Goal: Task Accomplishment & Management: Use online tool/utility

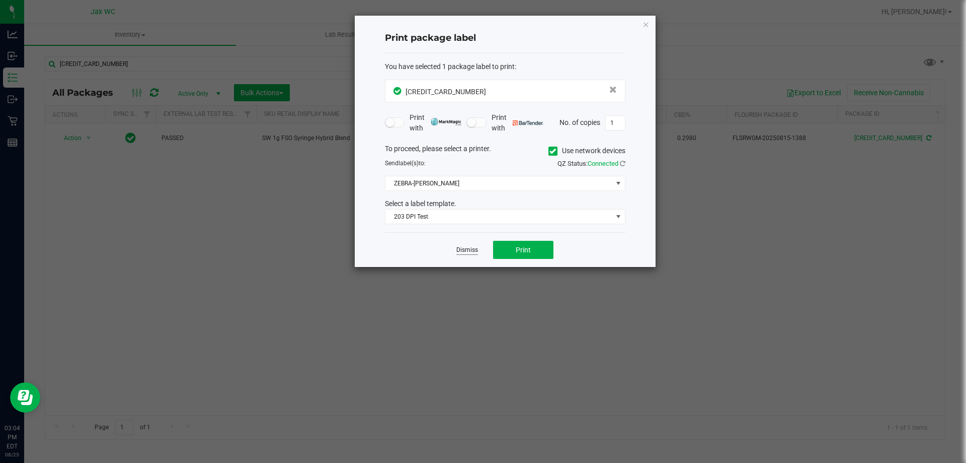
click at [474, 249] on link "Dismiss" at bounding box center [468, 250] width 22 height 9
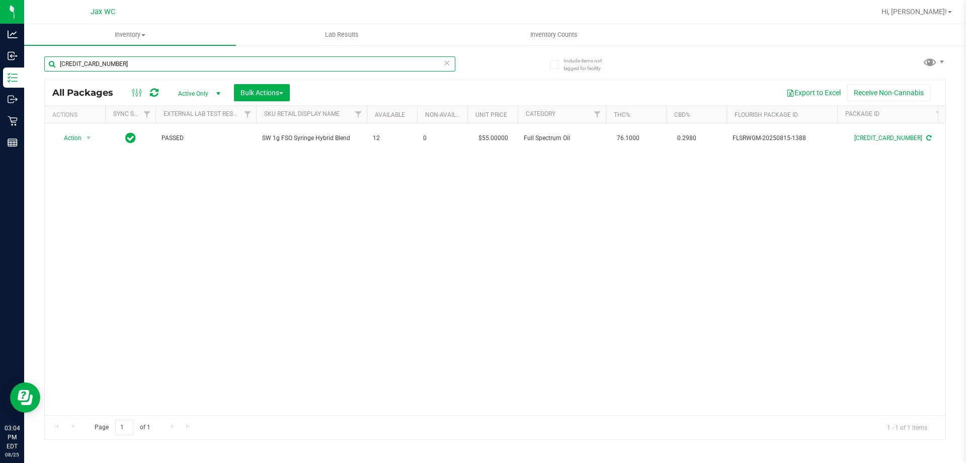
click at [189, 56] on input "[CREDIT_CARD_NUMBER]" at bounding box center [249, 63] width 411 height 15
click at [188, 56] on input "[CREDIT_CARD_NUMBER]" at bounding box center [249, 63] width 411 height 15
type input "3453051457726436"
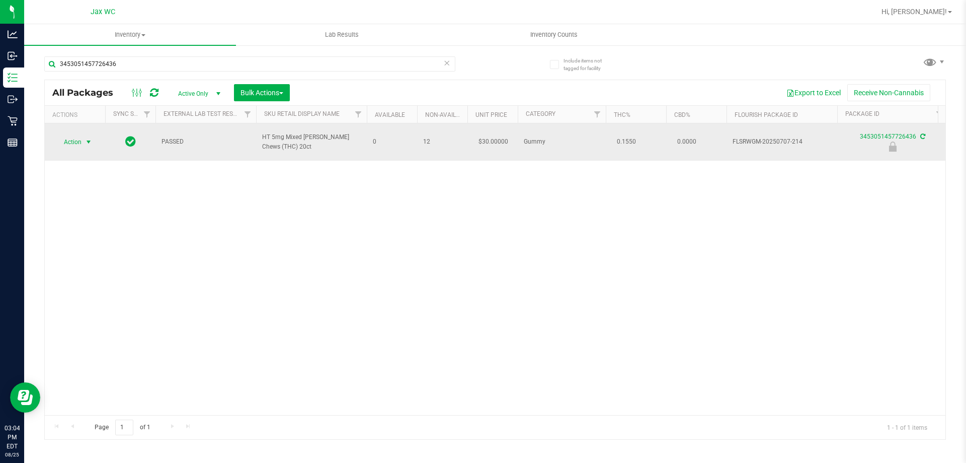
click at [79, 135] on span "Action" at bounding box center [68, 142] width 27 height 14
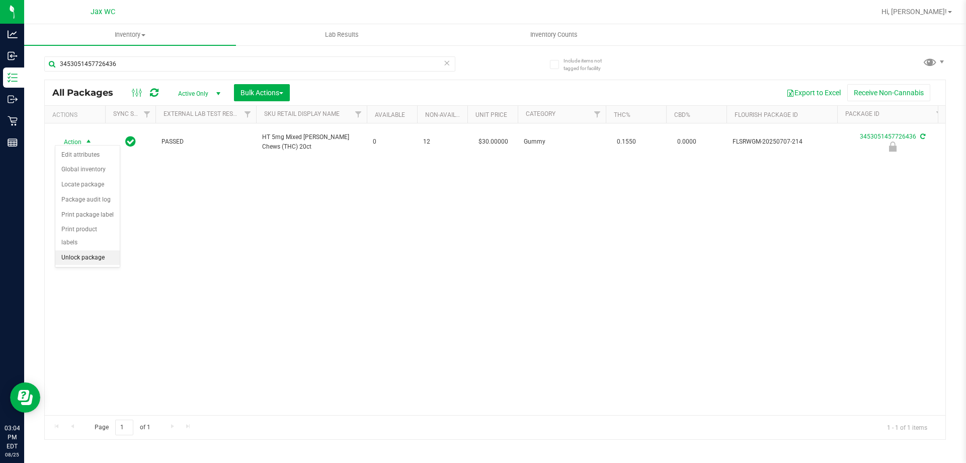
click at [70, 250] on li "Unlock package" at bounding box center [87, 257] width 64 height 15
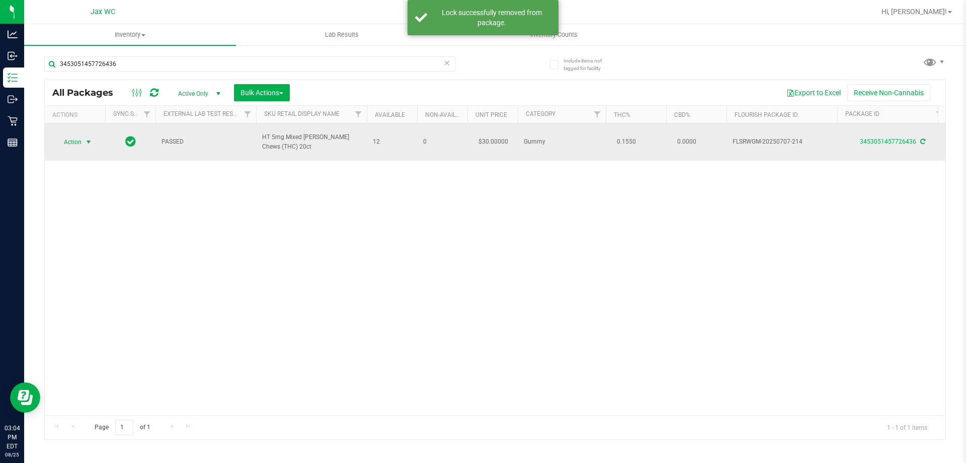
click at [81, 135] on span "Action" at bounding box center [68, 142] width 27 height 14
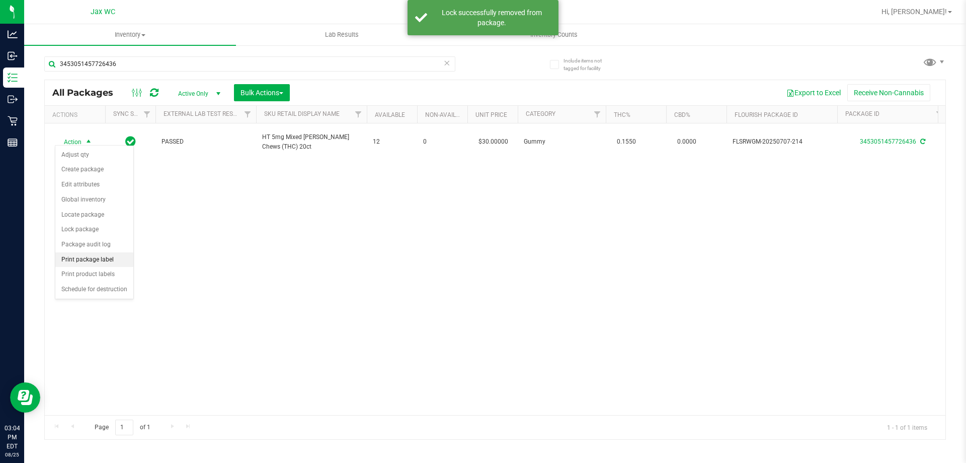
click at [98, 263] on li "Print package label" at bounding box center [94, 259] width 78 height 15
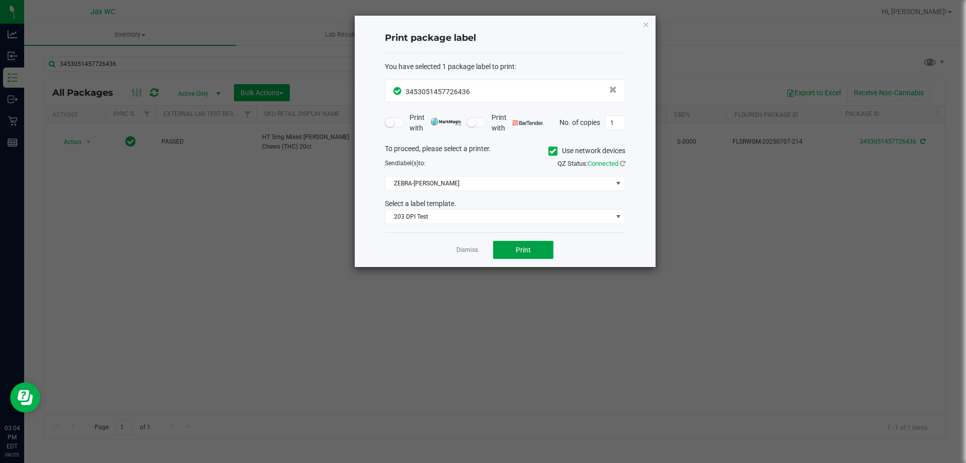
click at [537, 249] on button "Print" at bounding box center [523, 250] width 60 height 18
